Goal: Communication & Community: Answer question/provide support

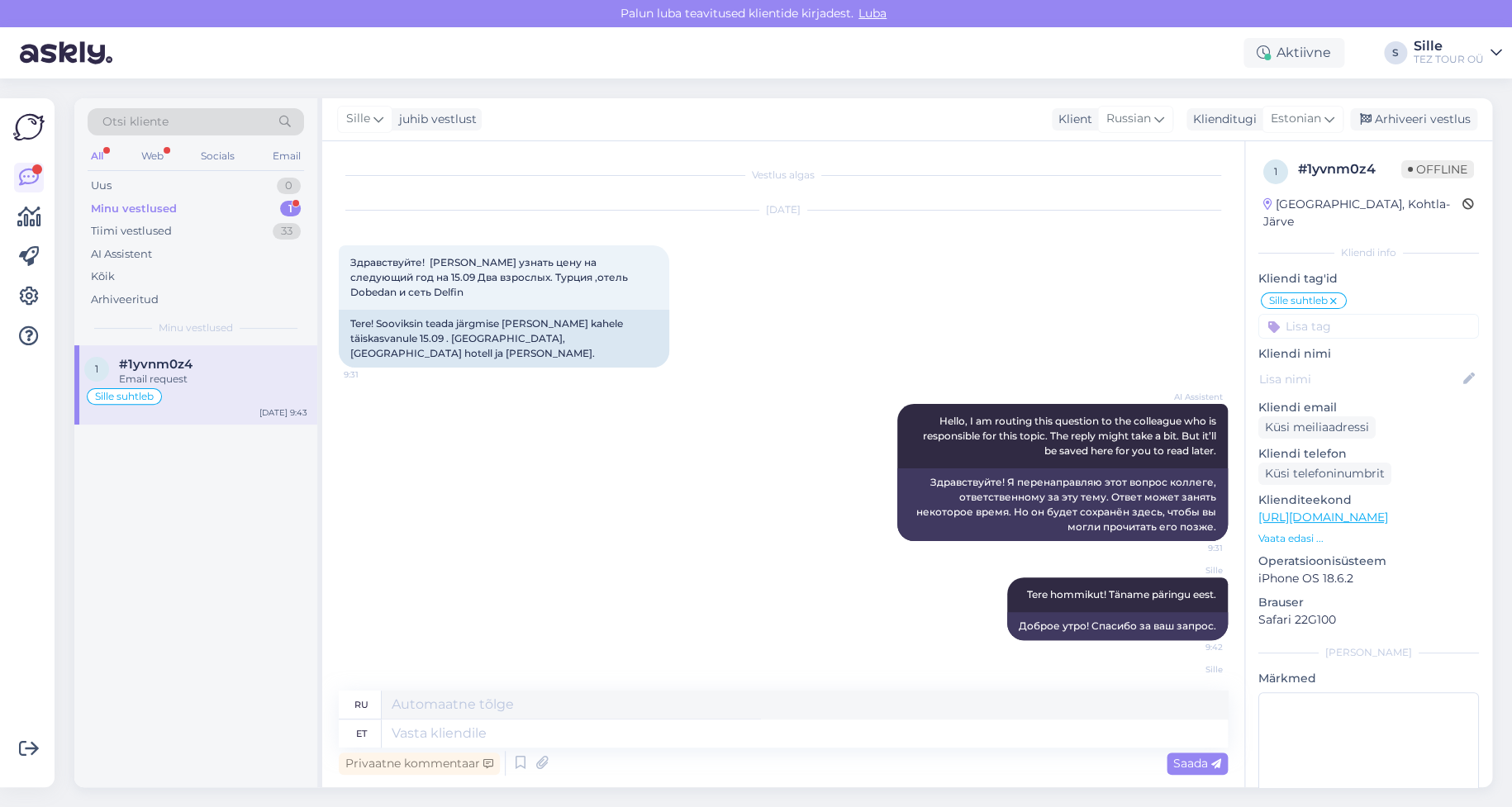
scroll to position [182, 0]
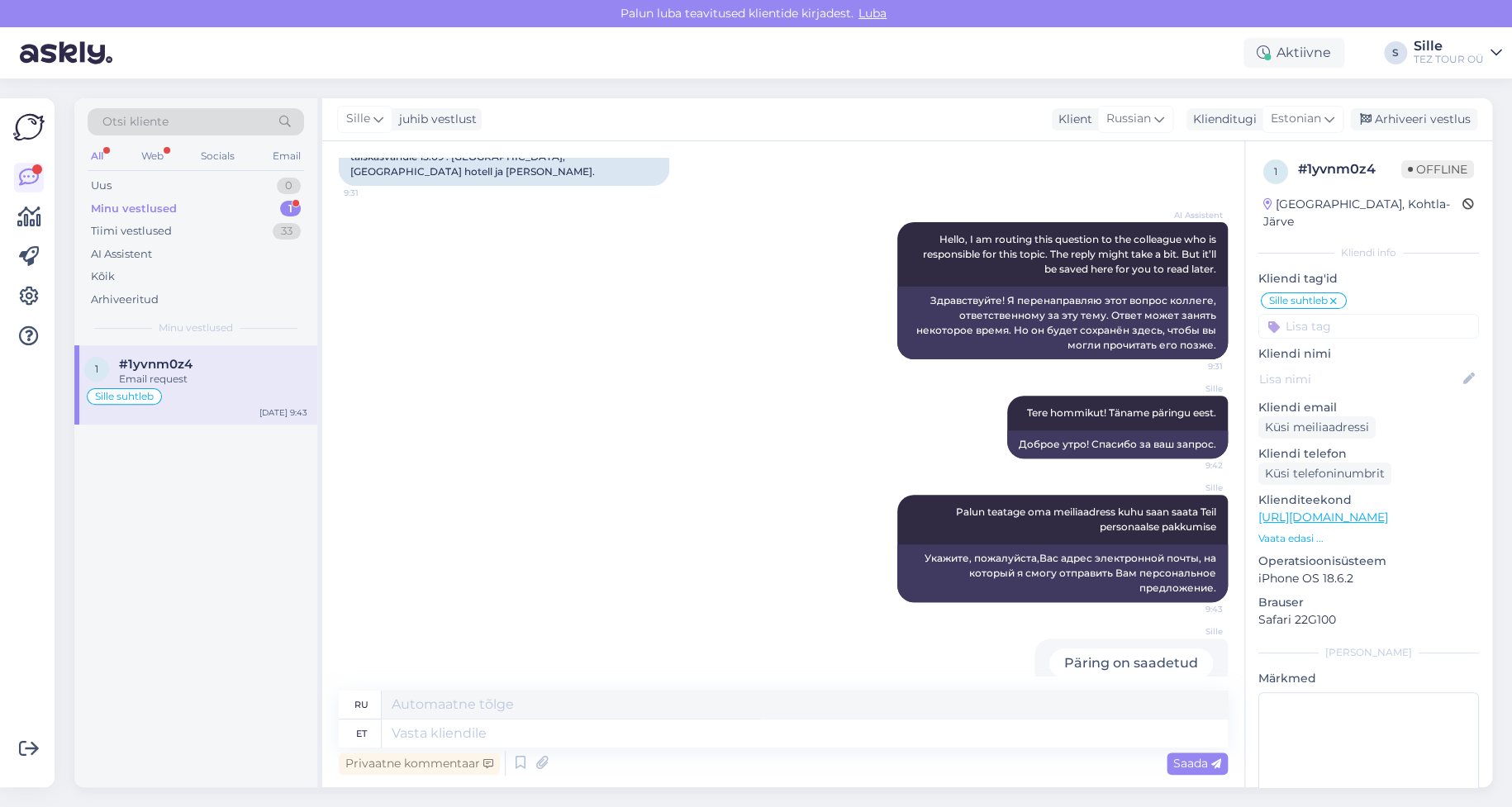
click at [172, 203] on div "Minu vestlused" at bounding box center [134, 208] width 86 height 17
click at [153, 392] on span "Sille suhtleb" at bounding box center [124, 397] width 59 height 10
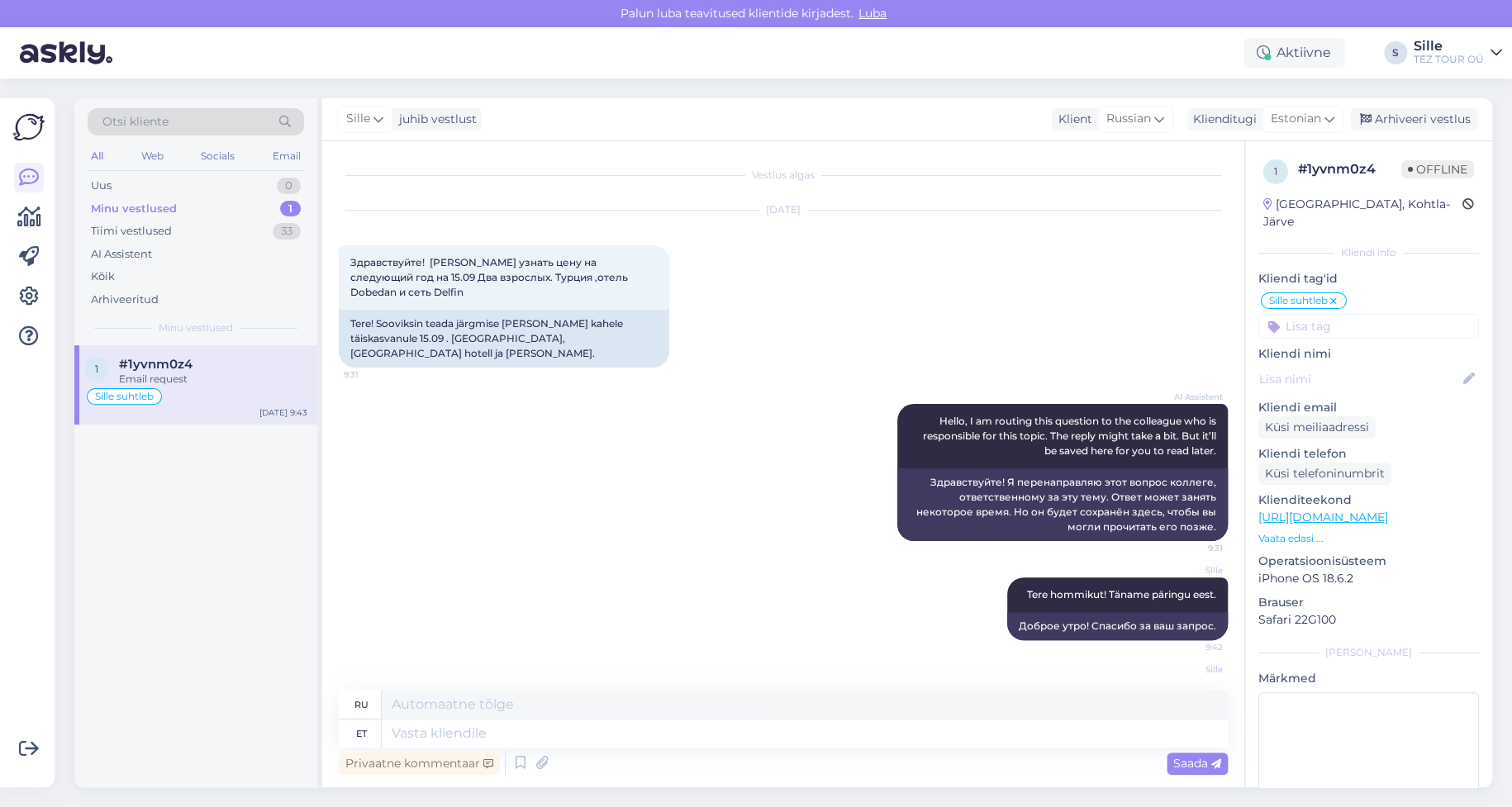
click at [1335, 295] on icon at bounding box center [1333, 301] width 10 height 13
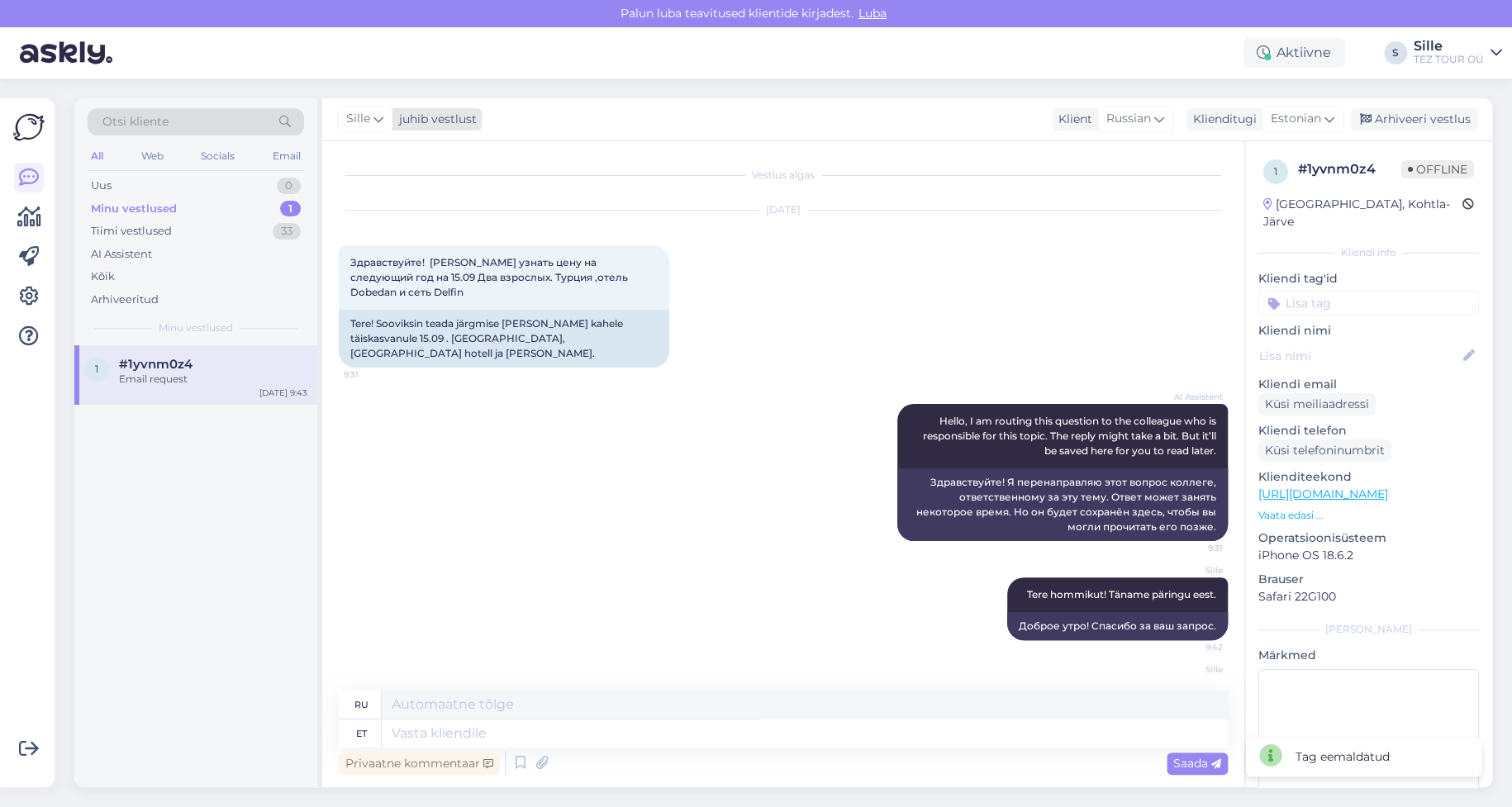
click at [382, 116] on div "Sille" at bounding box center [364, 119] width 55 height 27
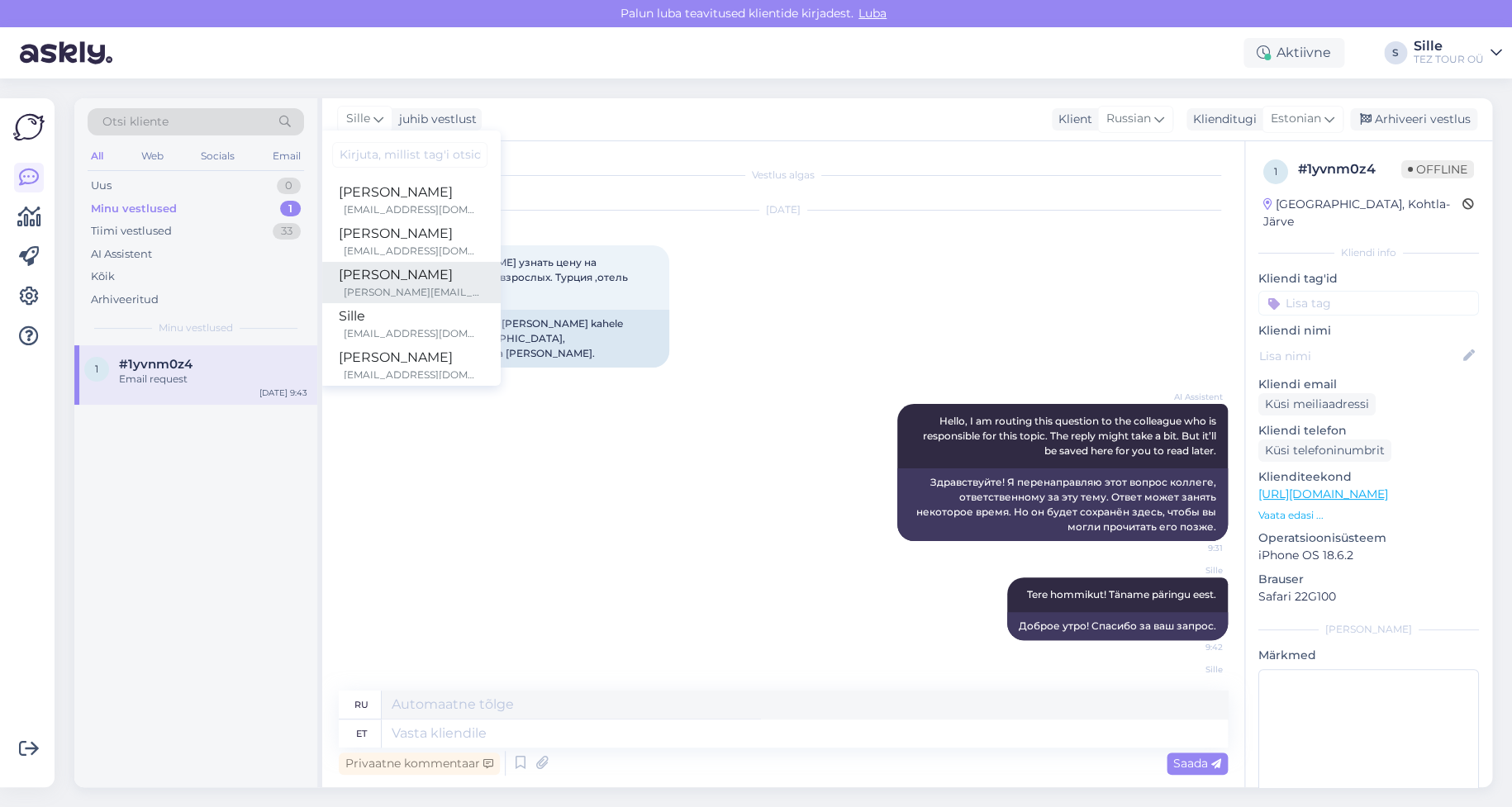
click at [399, 281] on div "[PERSON_NAME]" at bounding box center [410, 275] width 142 height 20
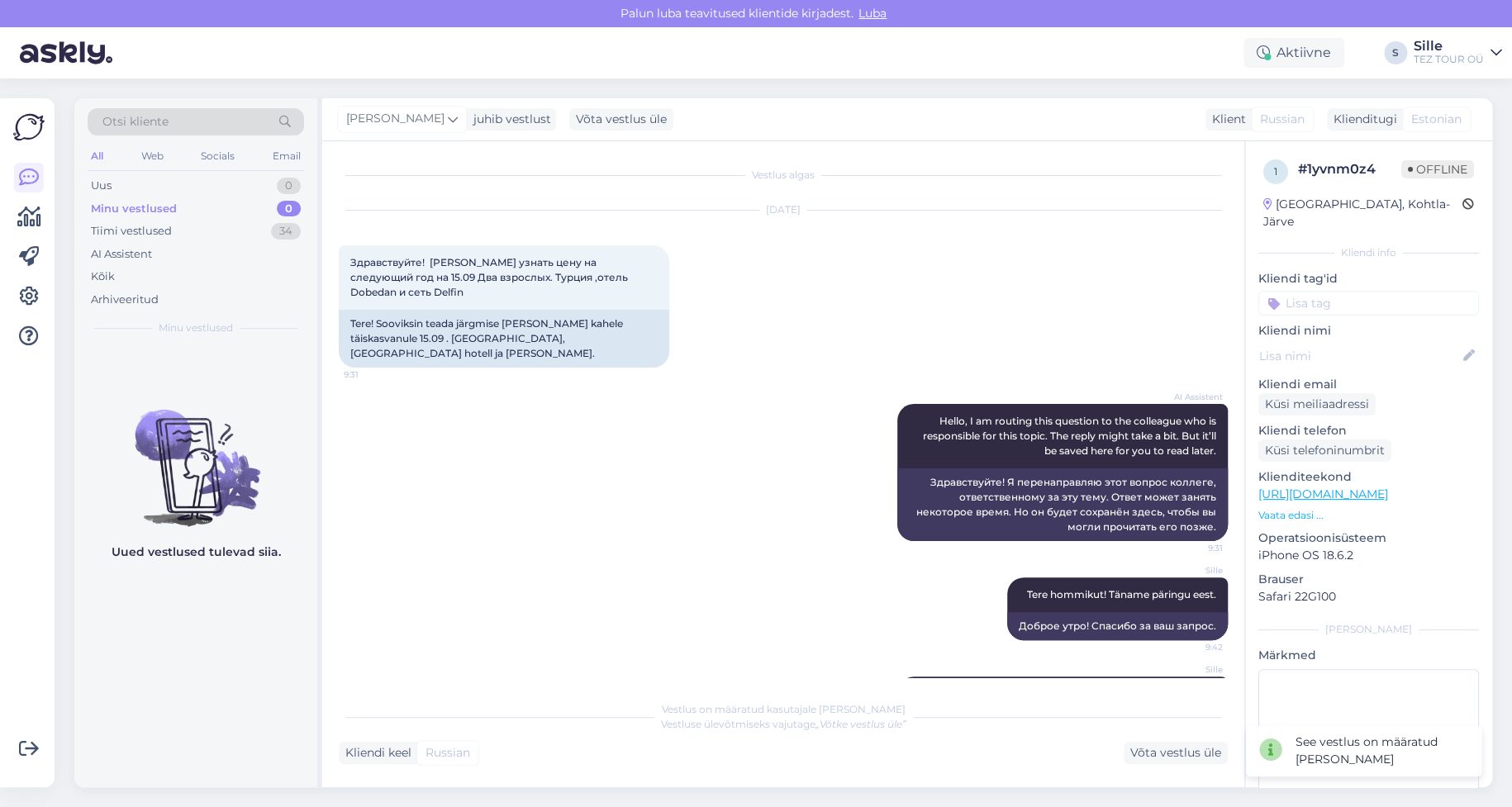
click at [1306, 270] on p "Kliendi tag'id" at bounding box center [1367, 278] width 220 height 17
click at [1301, 291] on input at bounding box center [1367, 303] width 220 height 25
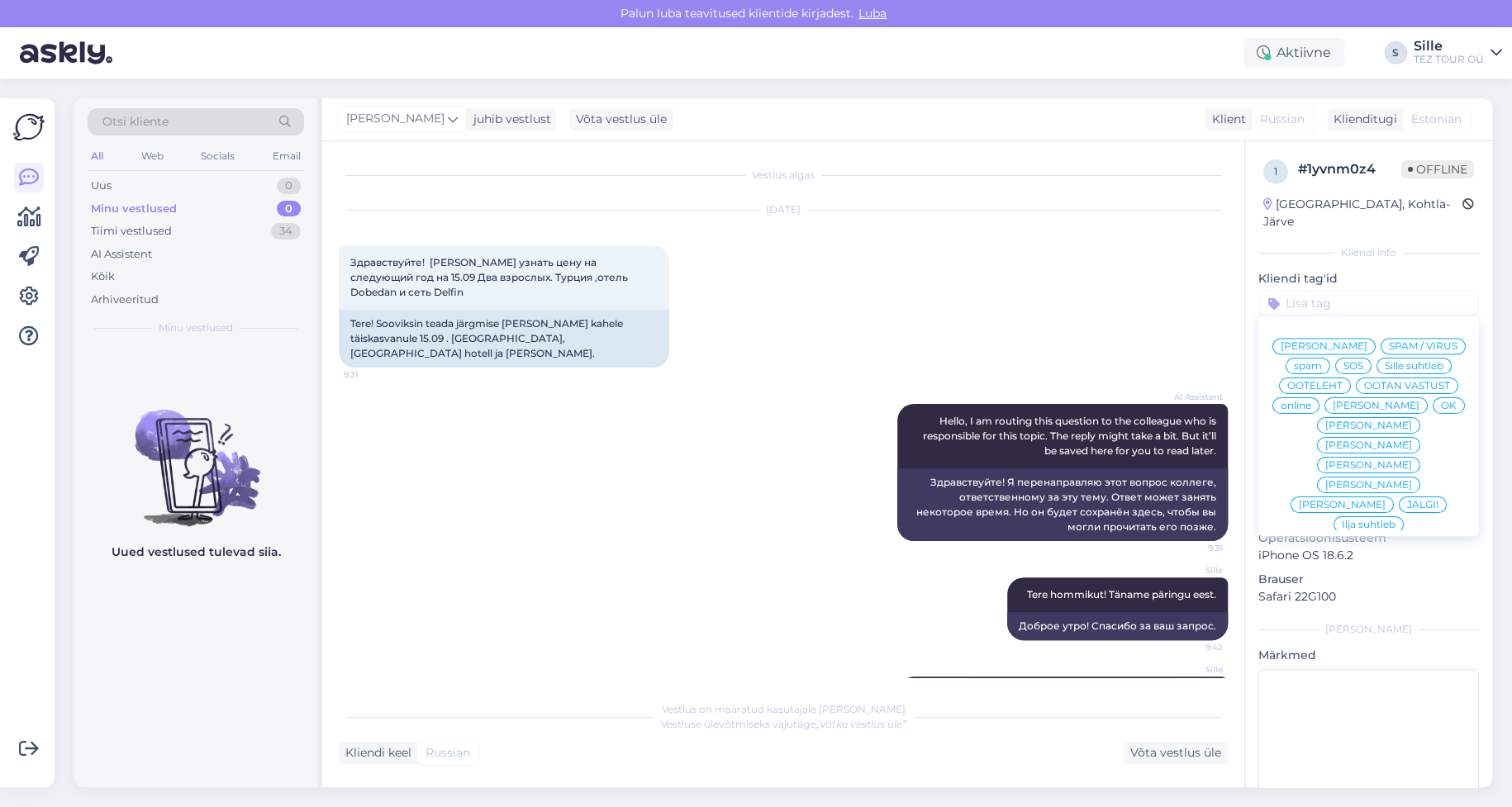
click at [1336, 341] on span "[PERSON_NAME]" at bounding box center [1323, 346] width 87 height 10
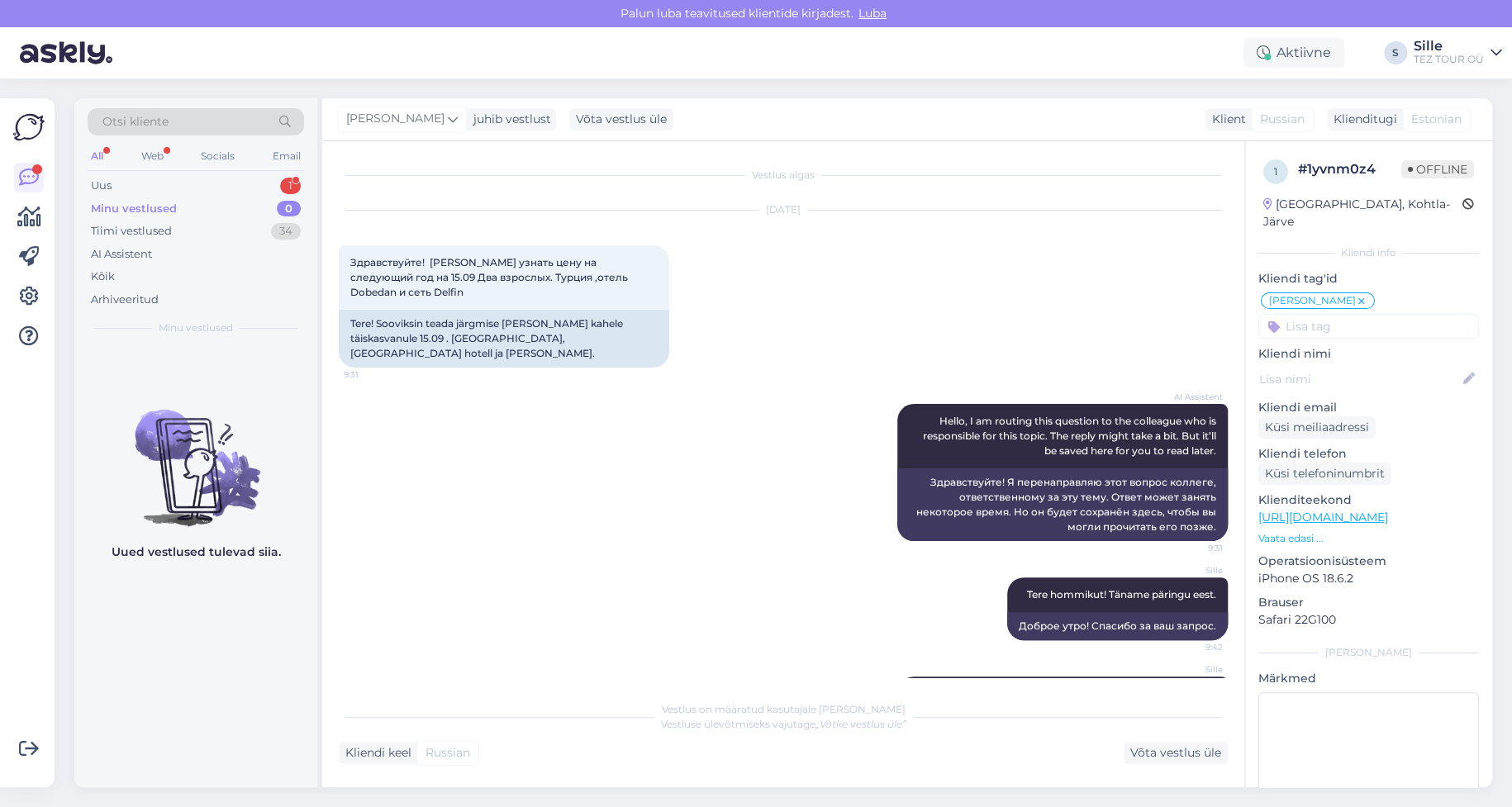
click at [144, 204] on div "Minu vestlused" at bounding box center [134, 208] width 86 height 17
click at [200, 234] on div "Tiimi vestlused 34" at bounding box center [195, 230] width 216 height 23
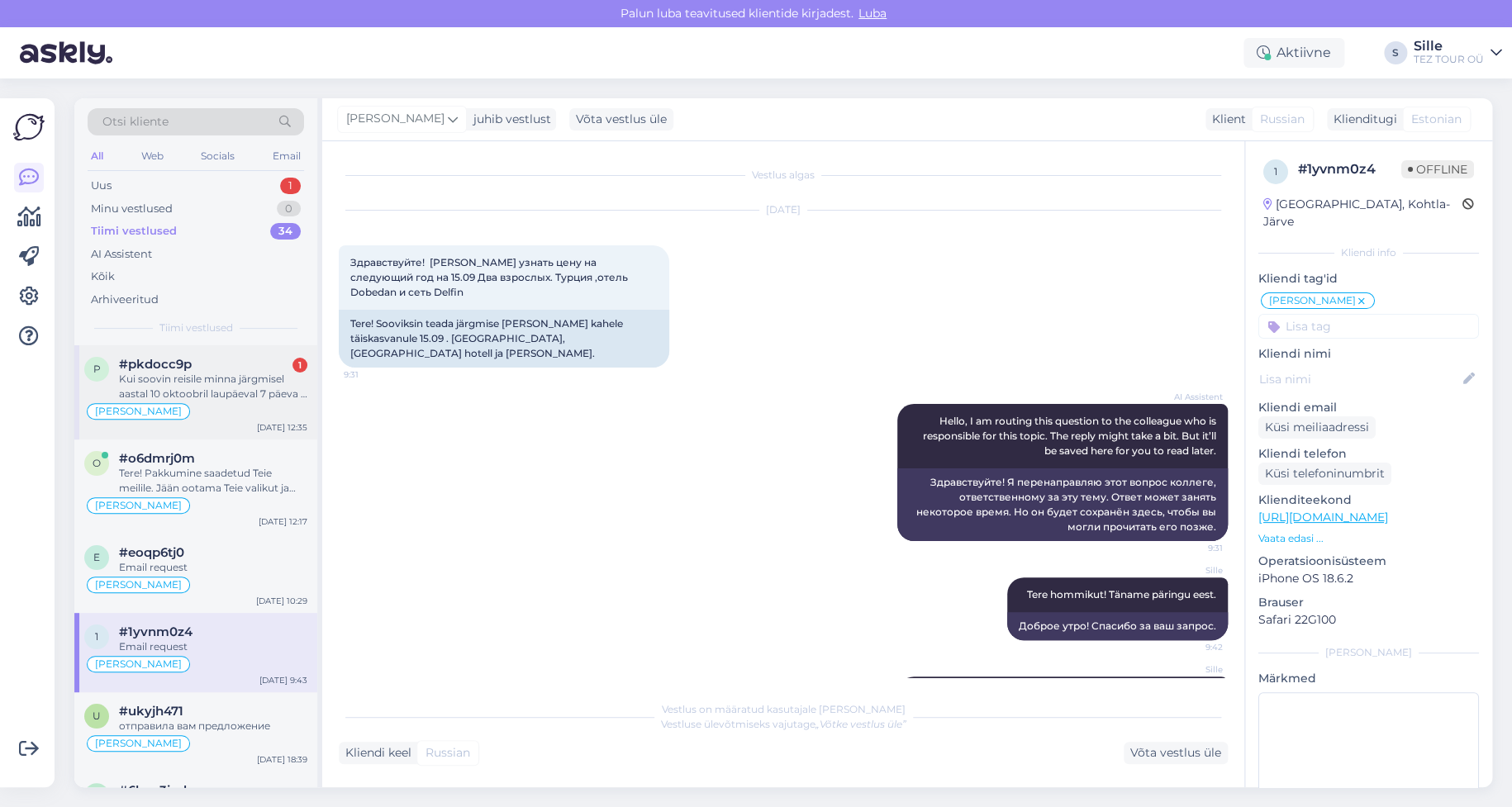
click at [209, 398] on div "Kui soovin reisile minna järgmisel aastal 10 oktoobril laupäeval 7 päeva 2 täis…" at bounding box center [212, 387] width 189 height 30
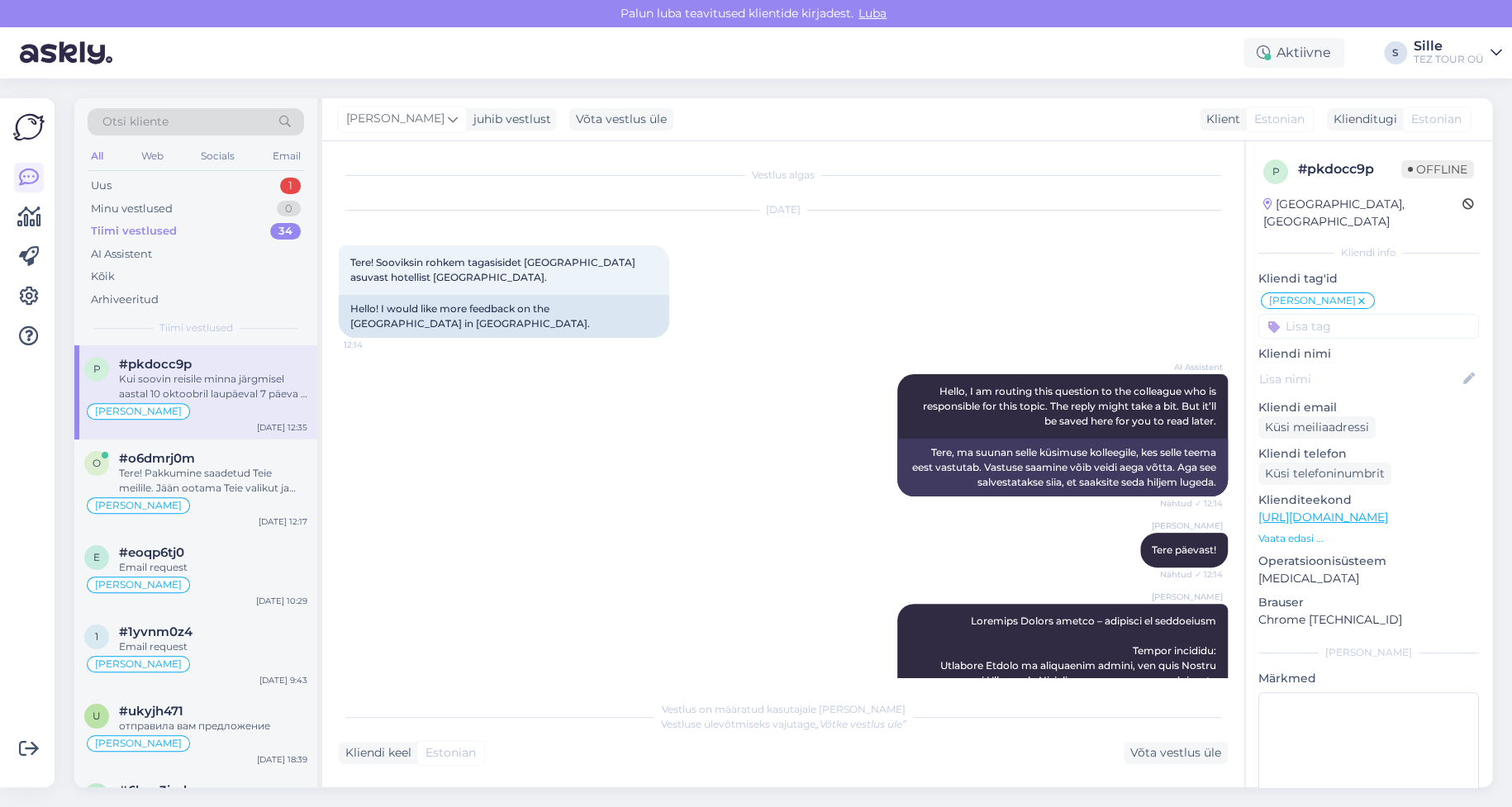
scroll to position [1318, 0]
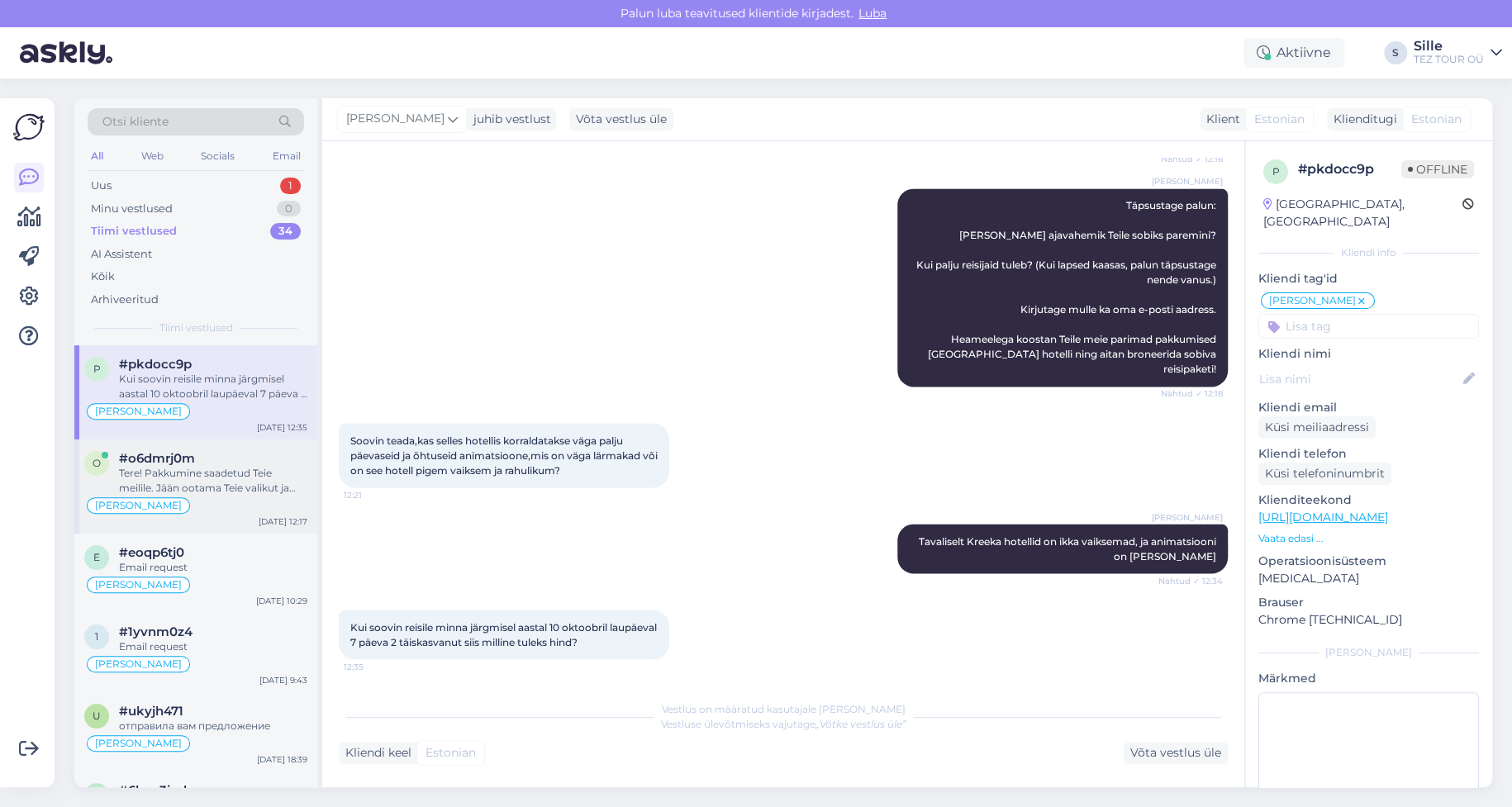
click at [158, 473] on div "Tere! Pakkumine saadetud Teie meilile. Jään ootama Teie valikut ja broneerimiss…" at bounding box center [212, 481] width 189 height 30
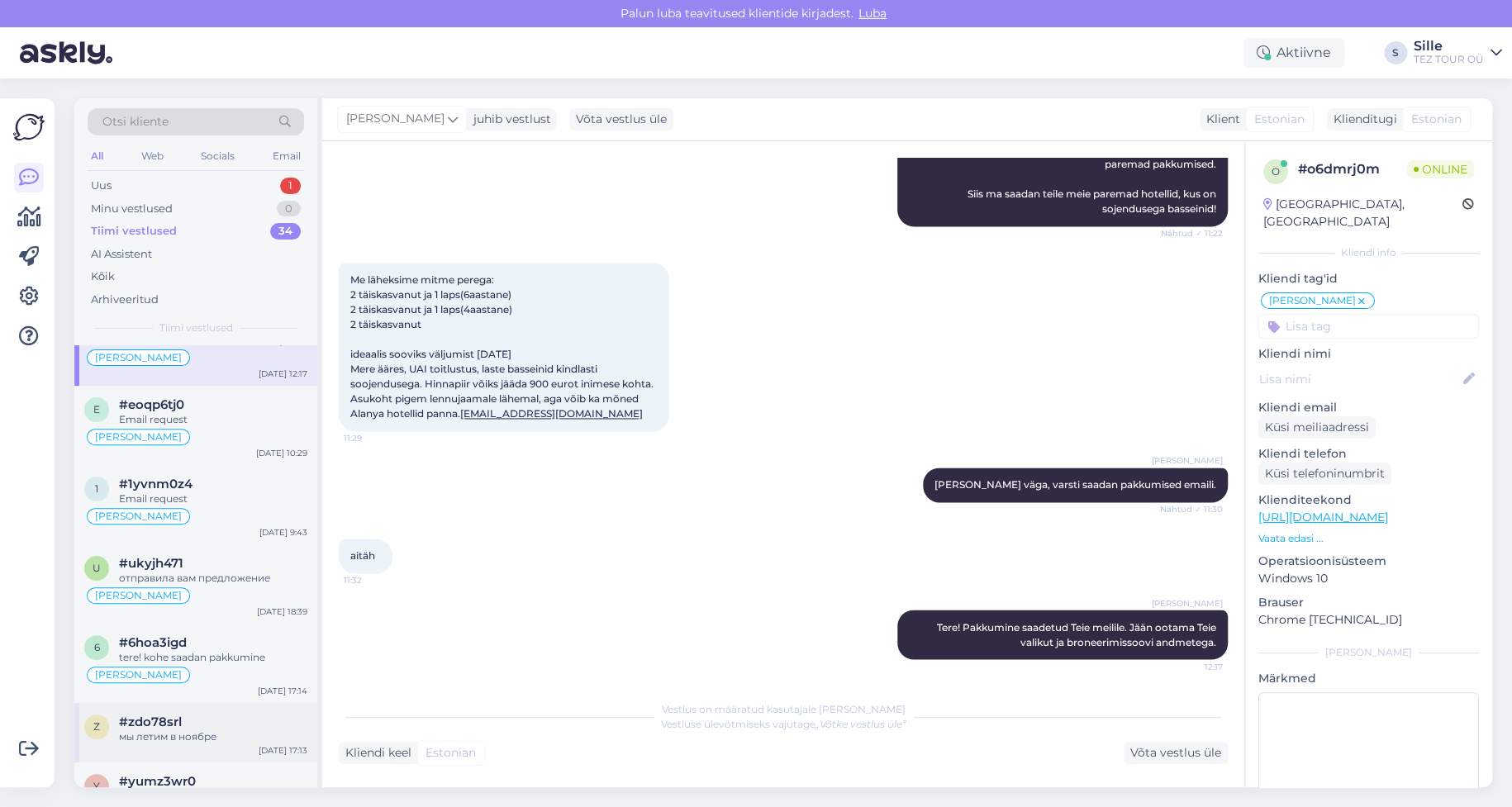
scroll to position [0, 0]
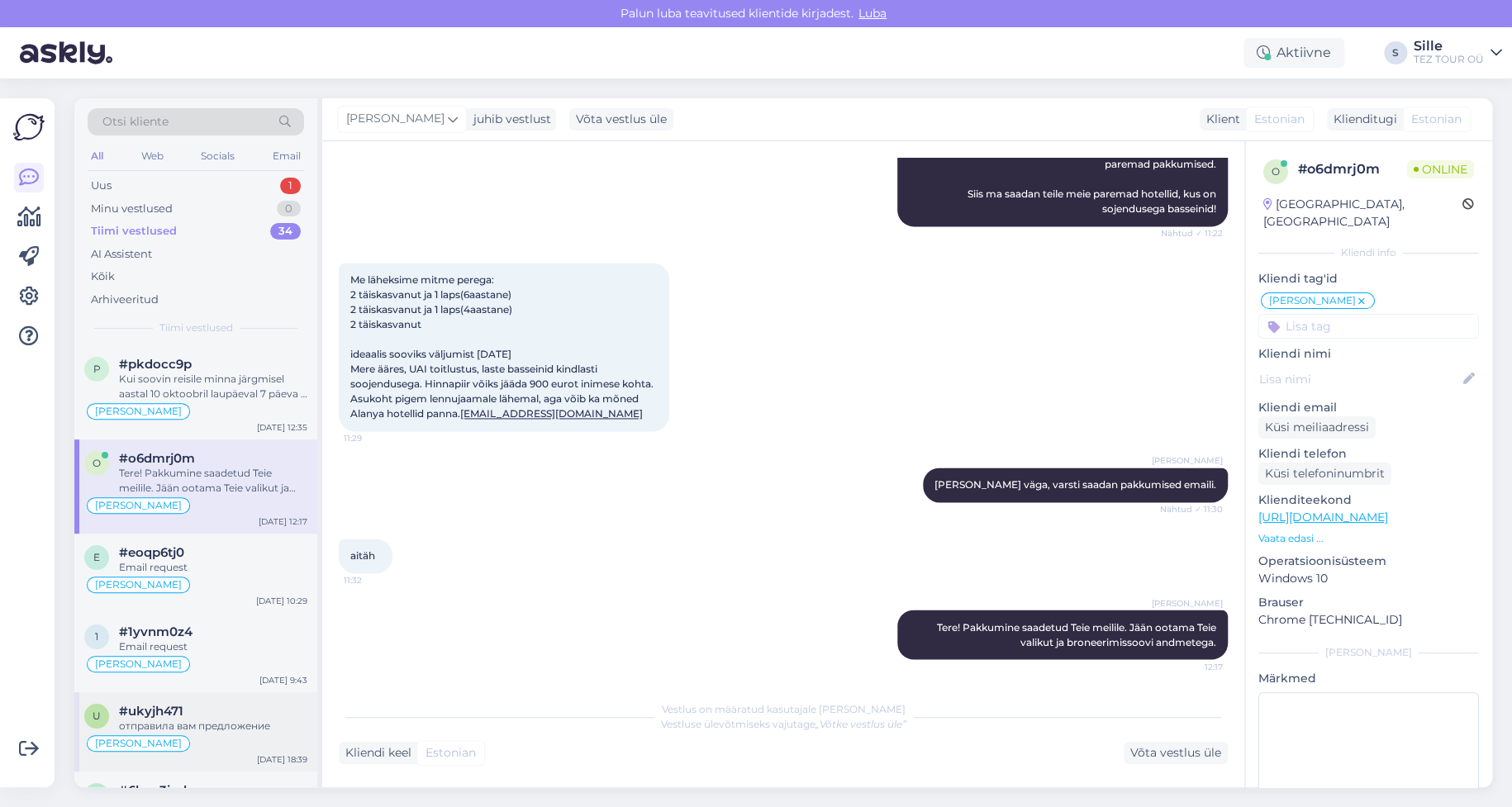
click at [181, 714] on span "#ukyjh471" at bounding box center [151, 711] width 65 height 15
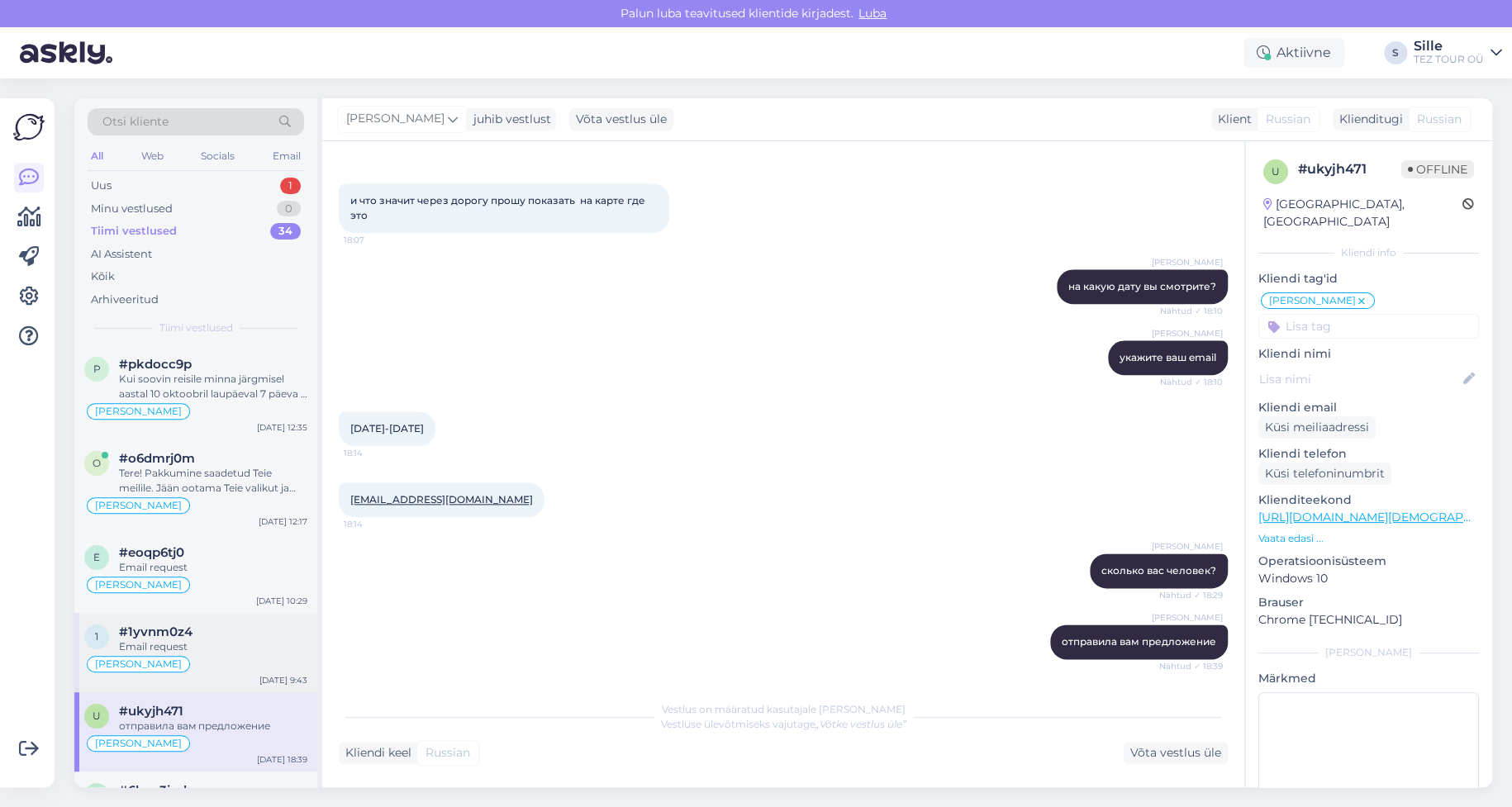
click at [191, 647] on div "Email request" at bounding box center [212, 646] width 189 height 15
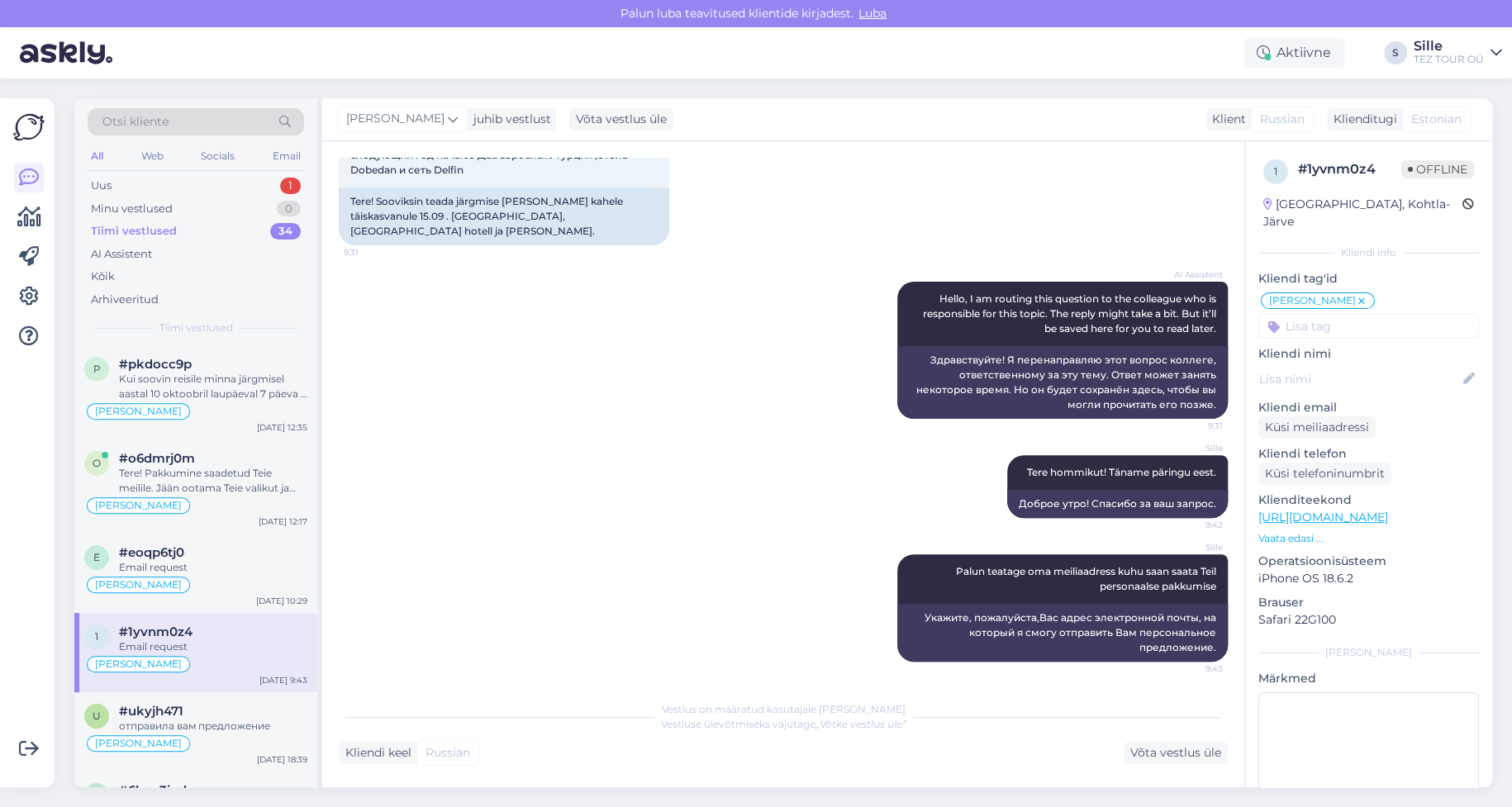
scroll to position [181, 0]
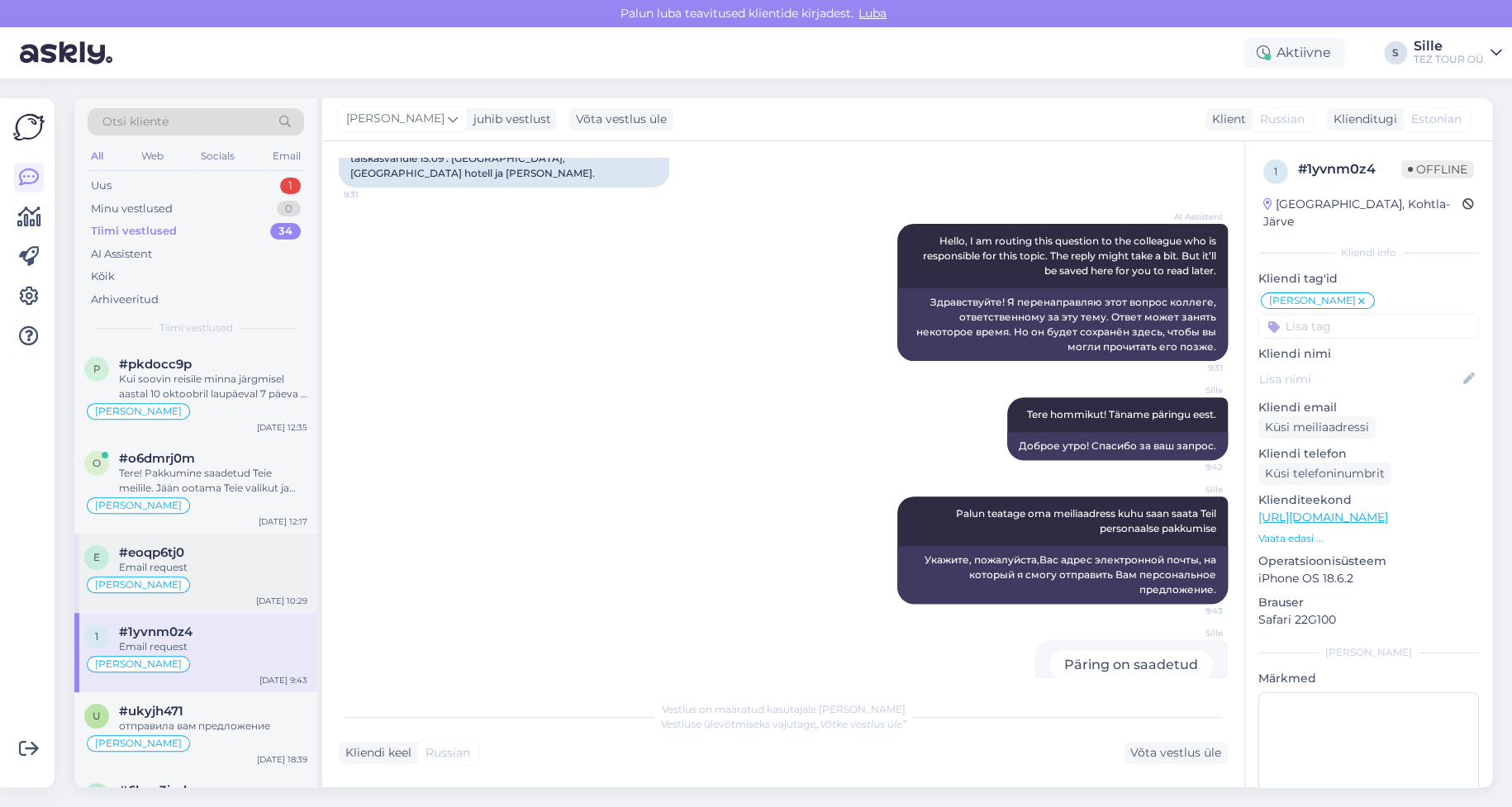
drag, startPoint x: 220, startPoint y: 585, endPoint x: 224, endPoint y: 593, distance: 8.9
click at [222, 587] on div "[PERSON_NAME]" at bounding box center [195, 585] width 223 height 20
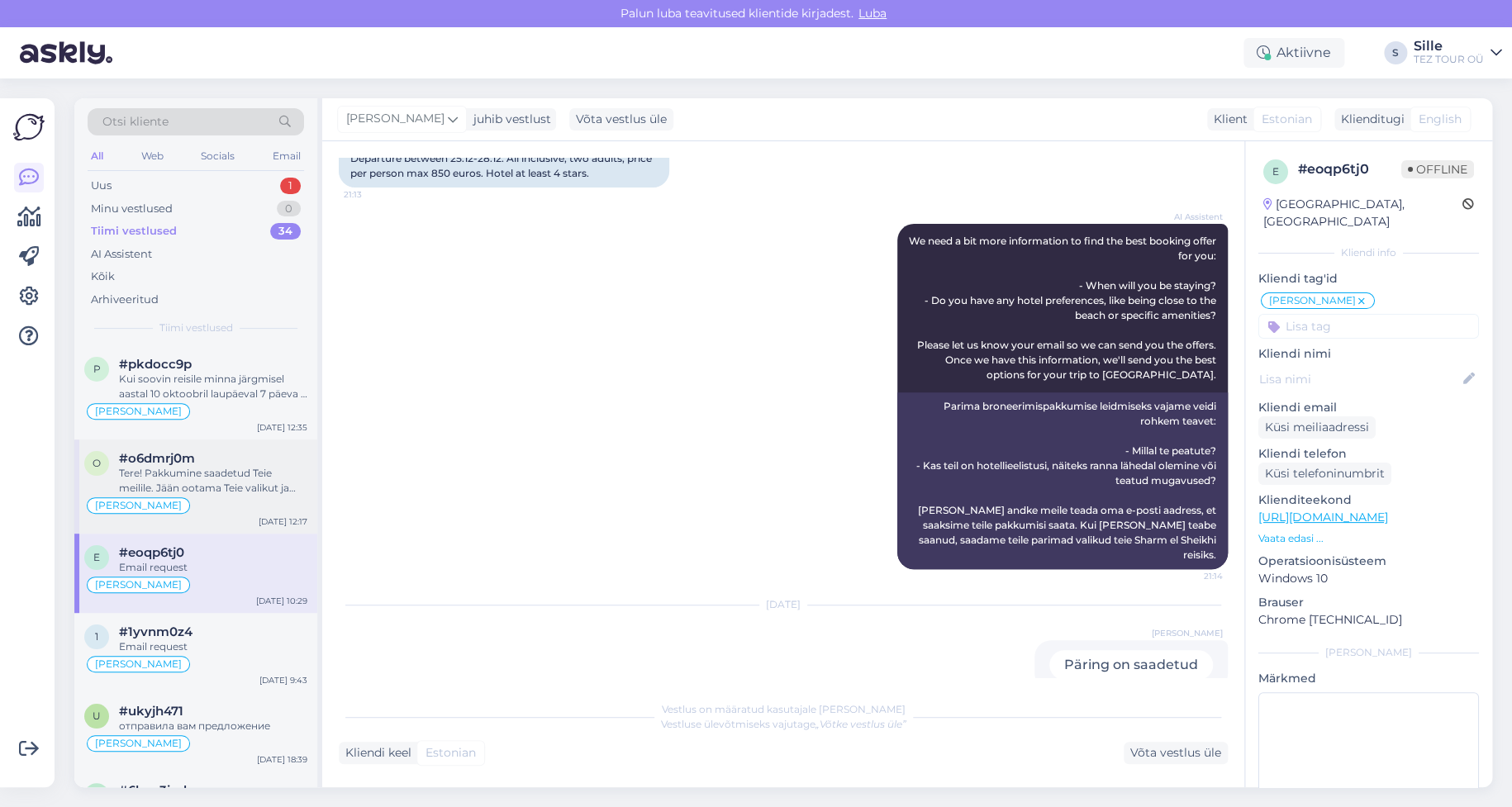
click at [206, 491] on div "Tere! Pakkumine saadetud Teie meilile. Jään ootama Teie valikut ja broneerimiss…" at bounding box center [212, 481] width 189 height 30
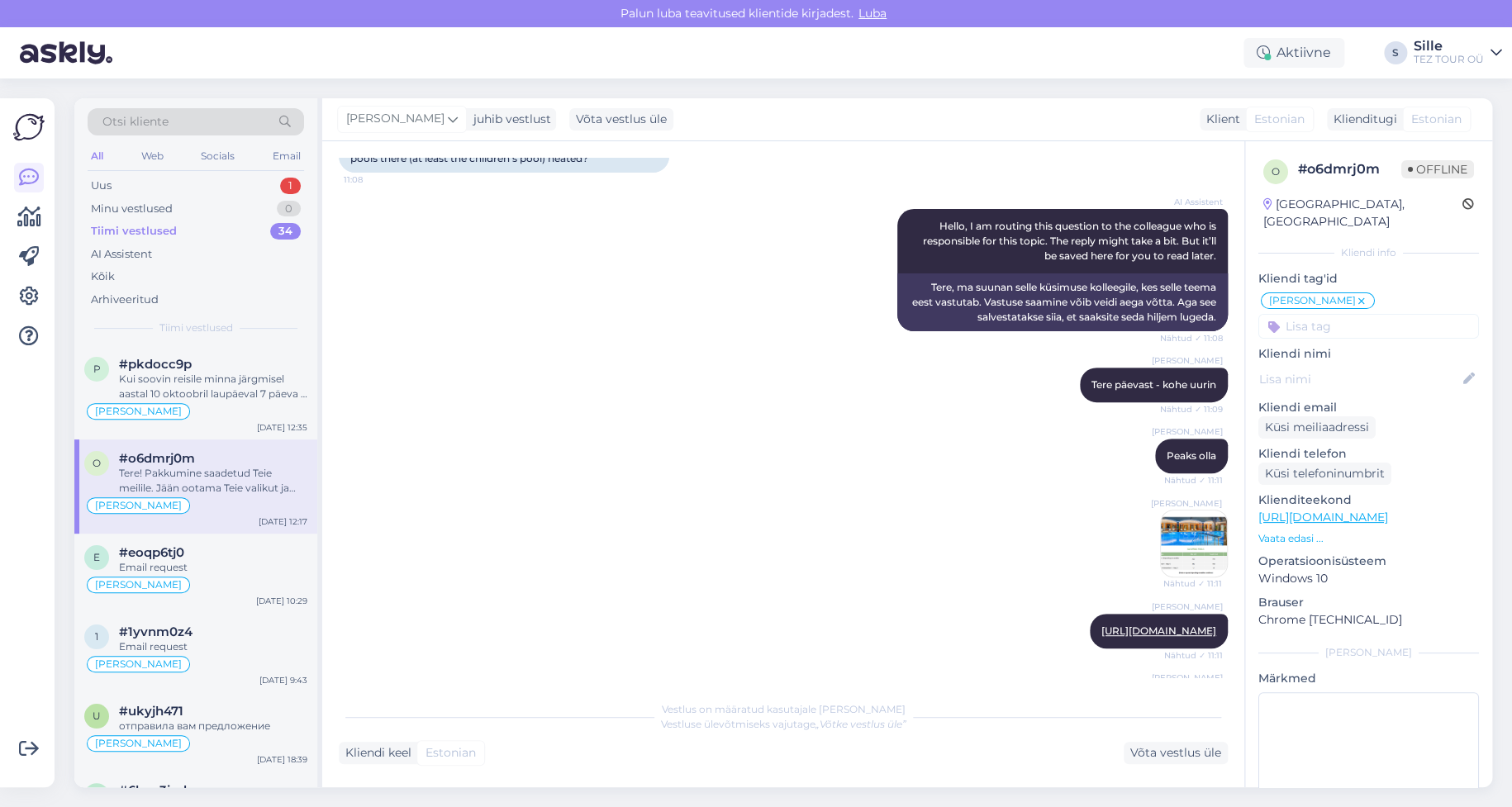
scroll to position [1209, 0]
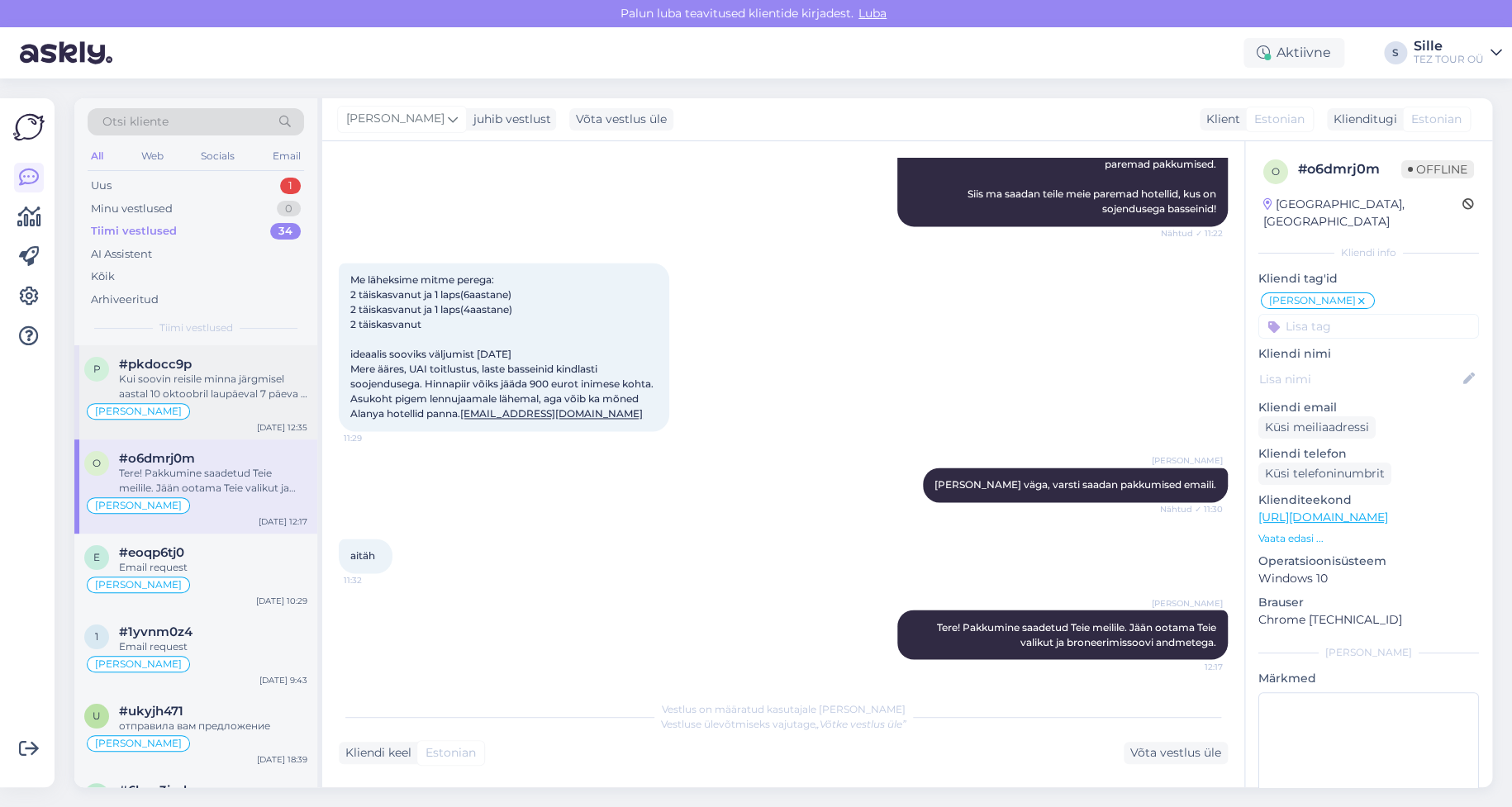
click at [201, 400] on div "Kui soovin reisile minna järgmisel aastal 10 oktoobril laupäeval 7 päeva 2 täis…" at bounding box center [212, 387] width 189 height 30
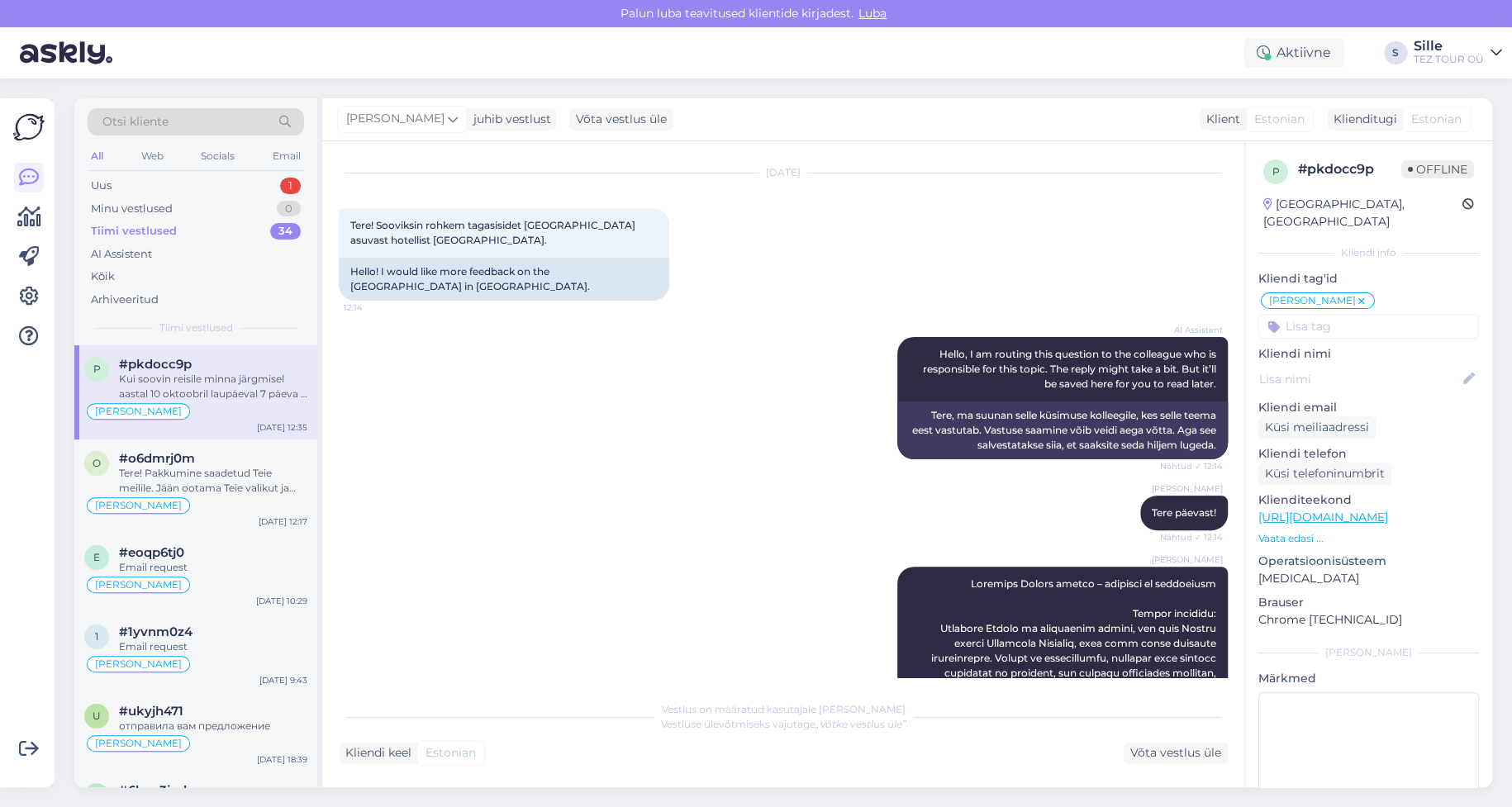
scroll to position [0, 0]
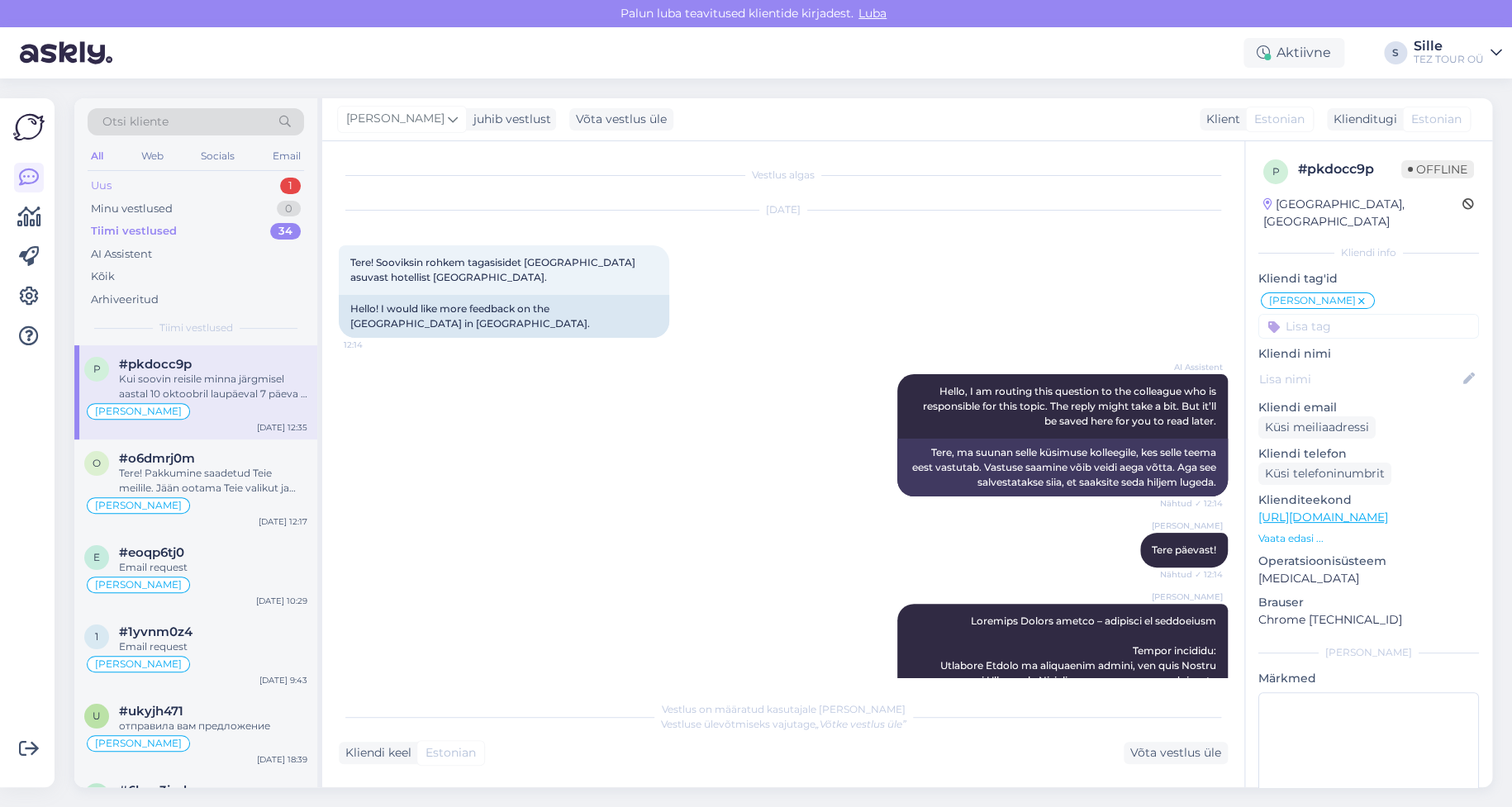
click at [232, 178] on div "Uus 1" at bounding box center [195, 186] width 216 height 23
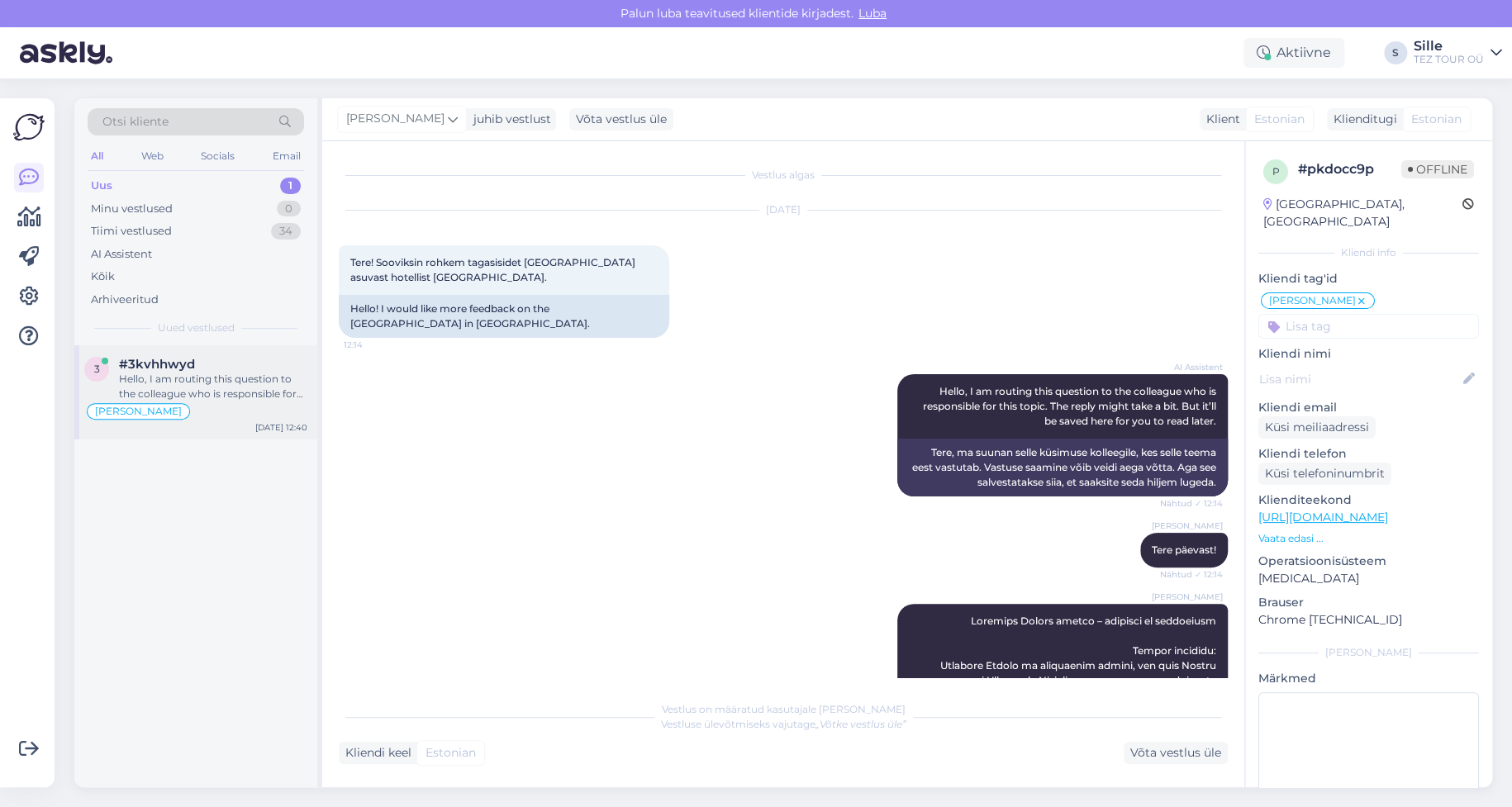
click at [230, 384] on div "Hello, I am routing this question to the colleague who is responsible for this …" at bounding box center [212, 387] width 189 height 30
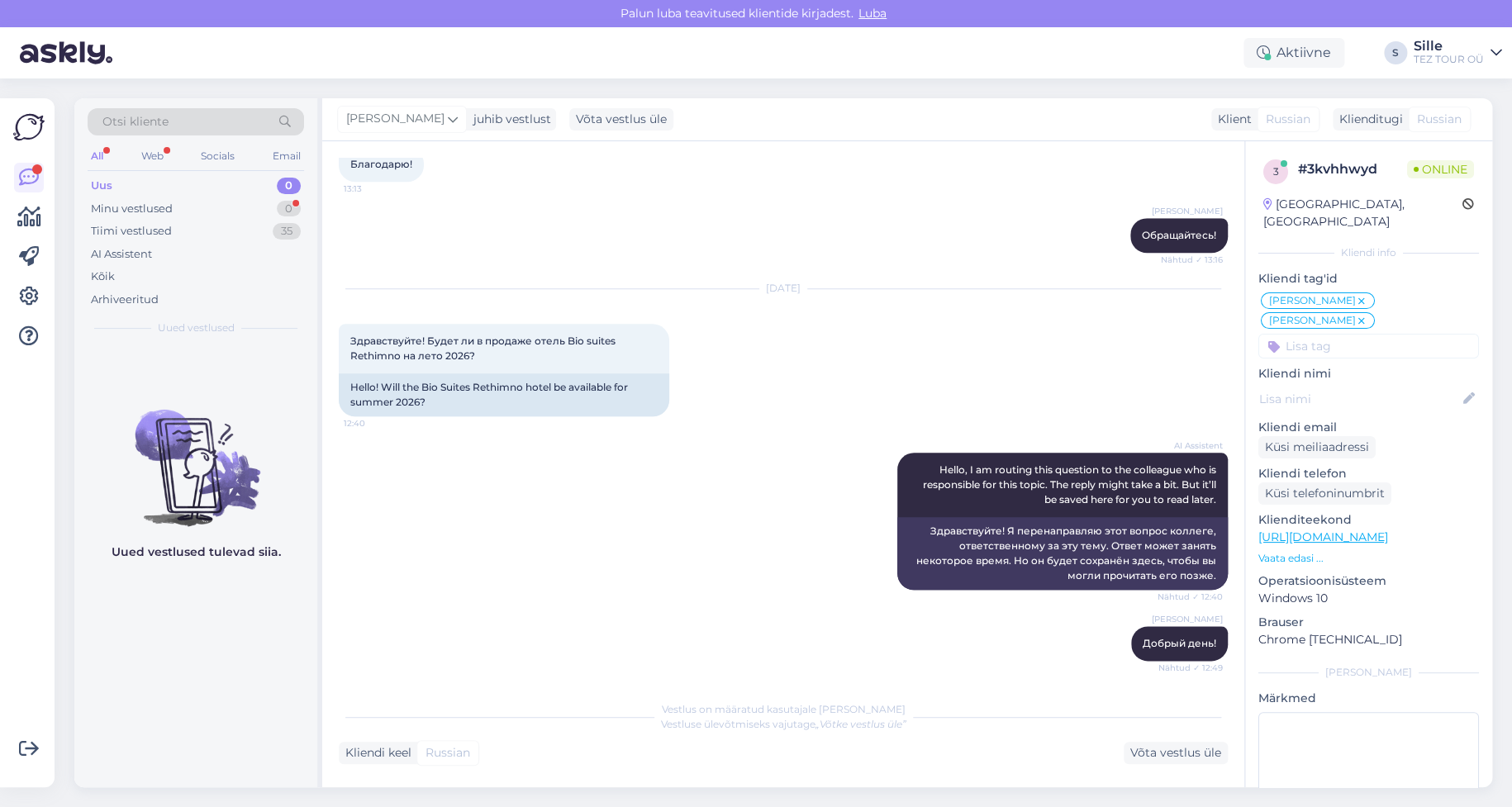
scroll to position [1455, 0]
